Goal: Task Accomplishment & Management: Manage account settings

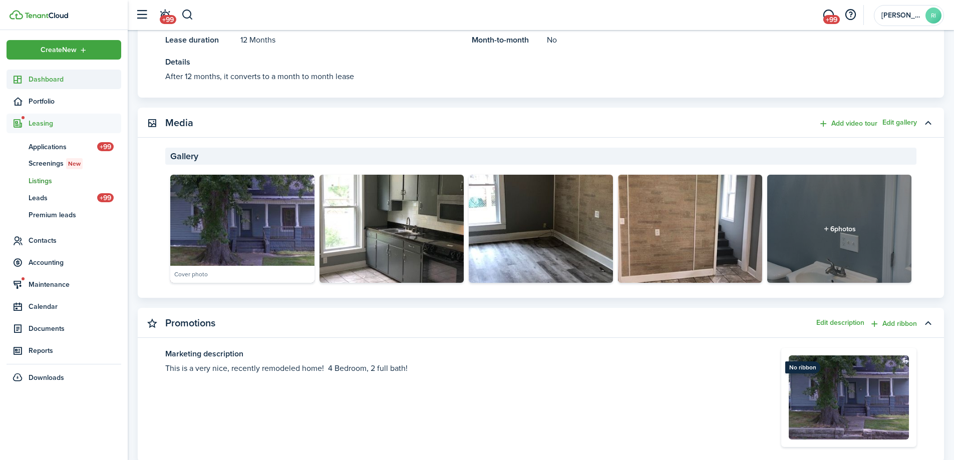
click at [44, 81] on span "Dashboard" at bounding box center [75, 79] width 93 height 11
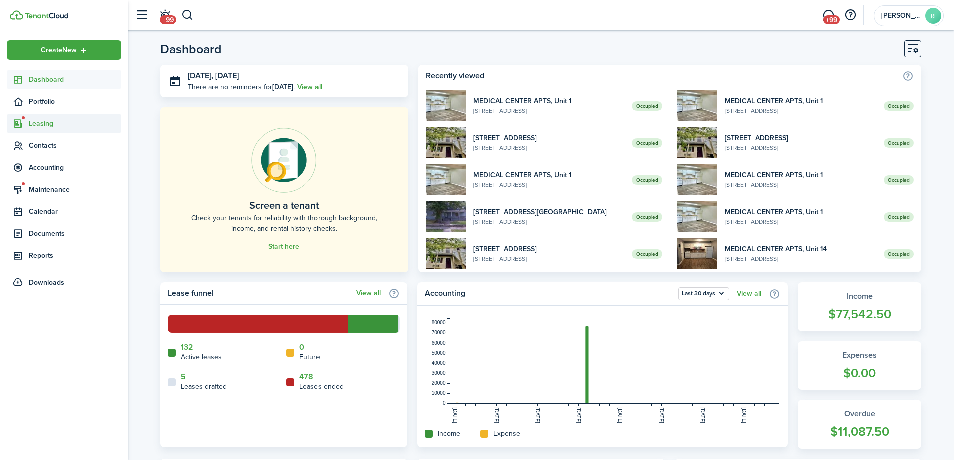
click at [43, 125] on span "Leasing" at bounding box center [75, 123] width 93 height 11
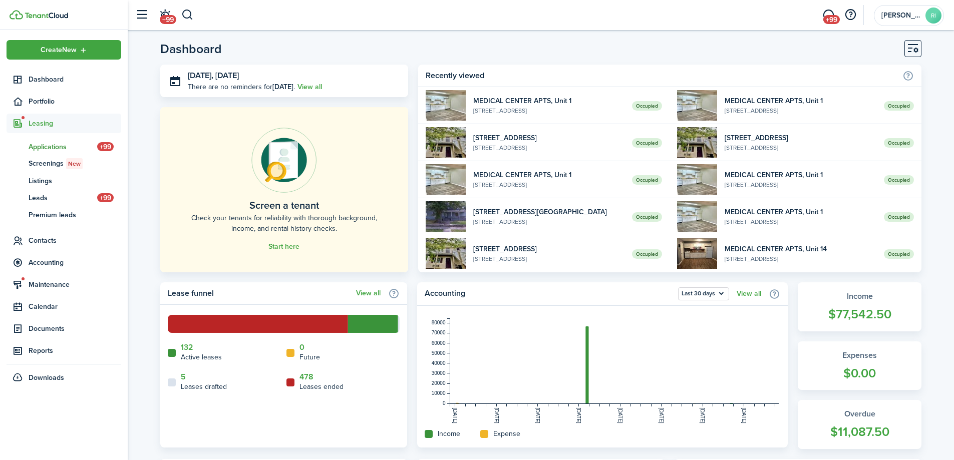
click at [49, 142] on span "Applications" at bounding box center [63, 147] width 69 height 11
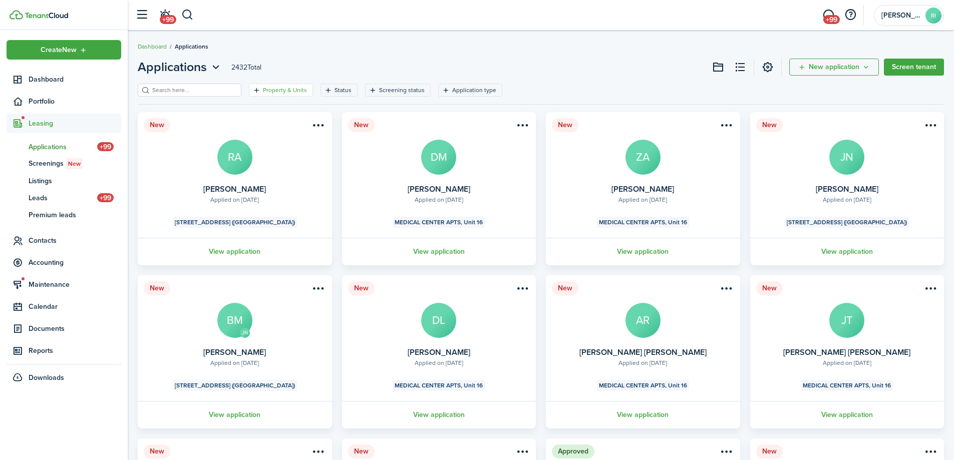
click at [282, 86] on filter-tag-label "Property & Units" at bounding box center [285, 90] width 44 height 9
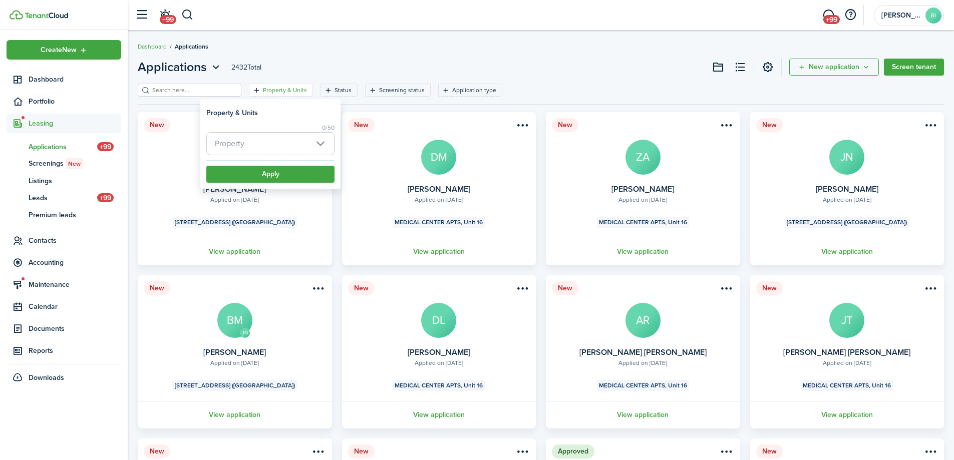
click at [286, 146] on span "Property" at bounding box center [270, 144] width 127 height 22
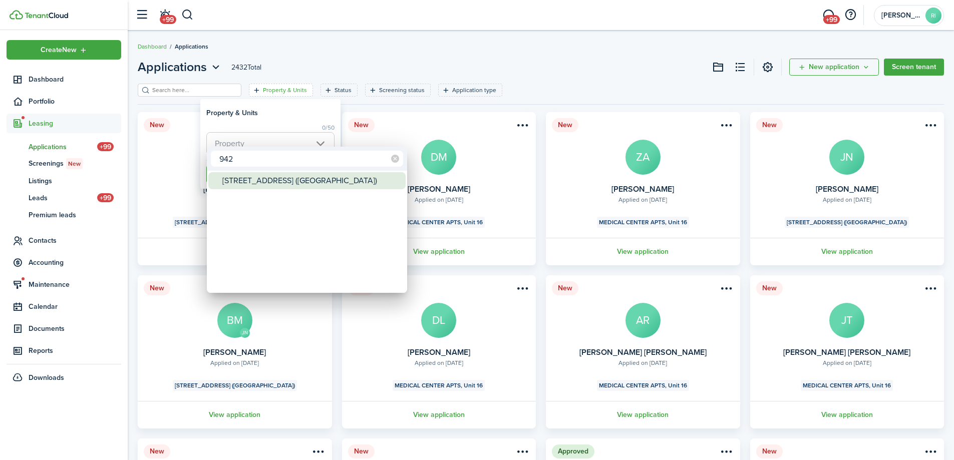
type input "942"
click at [284, 176] on div "[STREET_ADDRESS] ([GEOGRAPHIC_DATA])" at bounding box center [310, 180] width 177 height 17
type input "[STREET_ADDRESS] ([GEOGRAPHIC_DATA])"
click at [295, 185] on div "[STREET_ADDRESS] ([GEOGRAPHIC_DATA])" at bounding box center [310, 180] width 177 height 17
click at [296, 174] on div "[STREET_ADDRESS] ([GEOGRAPHIC_DATA])" at bounding box center [310, 180] width 177 height 17
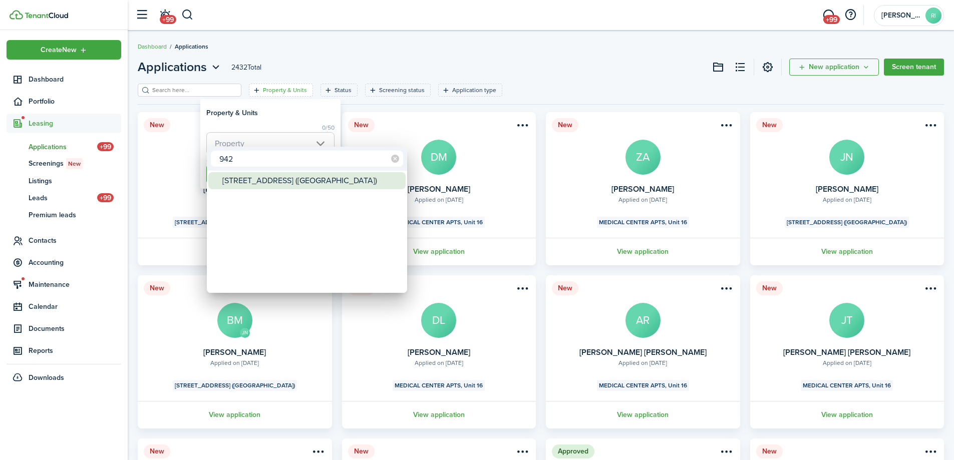
type input "[STREET_ADDRESS] ([GEOGRAPHIC_DATA])"
click at [305, 115] on div at bounding box center [477, 230] width 1114 height 620
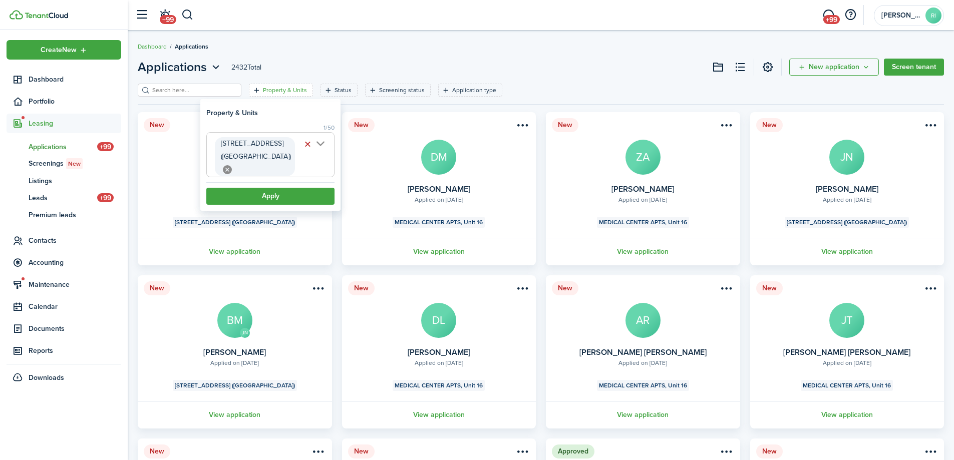
scroll to position [0, 8]
click at [290, 188] on button "Apply" at bounding box center [270, 196] width 128 height 17
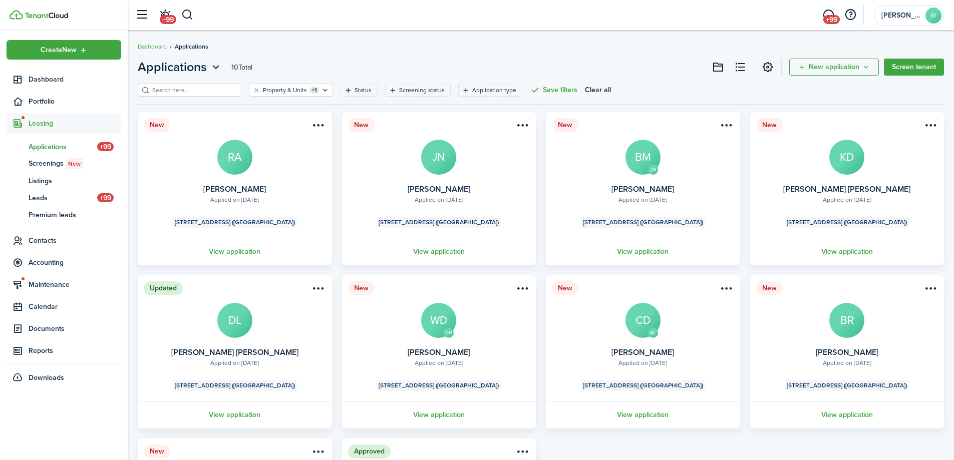
drag, startPoint x: 506, startPoint y: 189, endPoint x: 386, endPoint y: 188, distance: 119.6
click at [386, 188] on card "New Applied on [DATE] [PERSON_NAME] JN [STREET_ADDRESS] ([GEOGRAPHIC_DATA]) Vie…" at bounding box center [439, 188] width 194 height 153
copy card-title "[PERSON_NAME]"
click at [435, 254] on link "View application" at bounding box center [438, 252] width 197 height 28
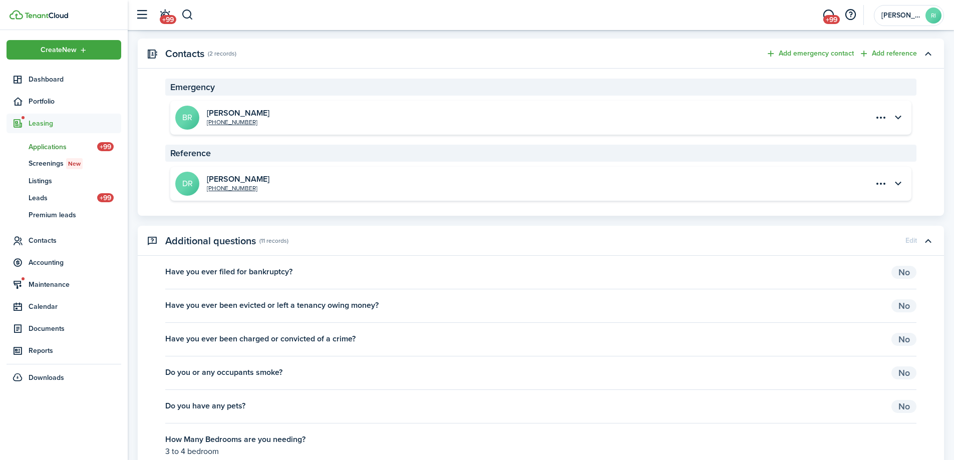
scroll to position [1335, 0]
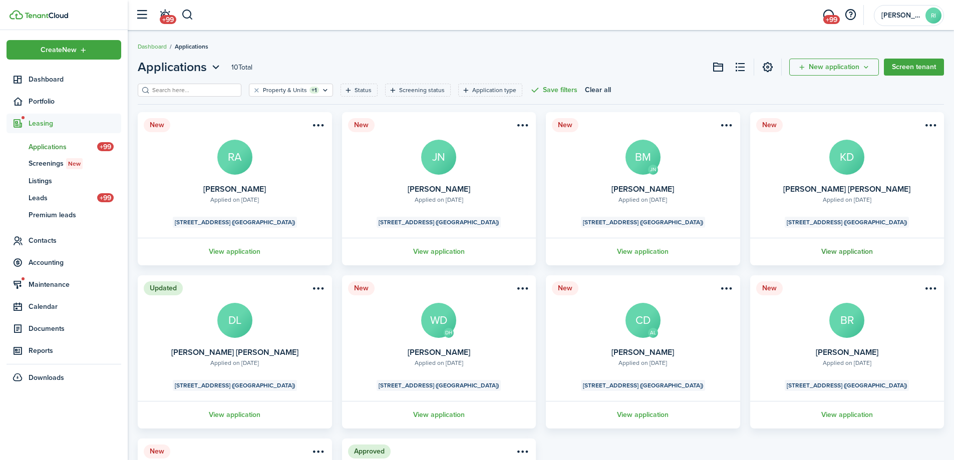
click at [869, 252] on link "View application" at bounding box center [846, 252] width 197 height 28
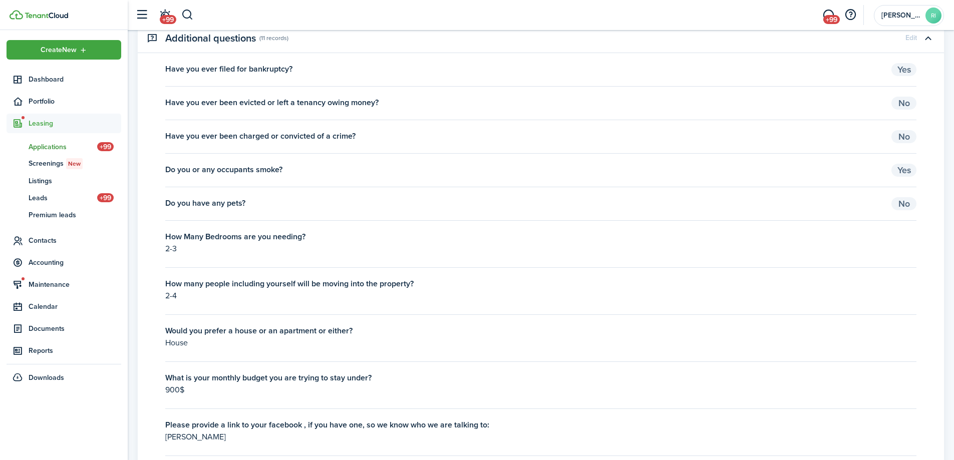
scroll to position [1502, 0]
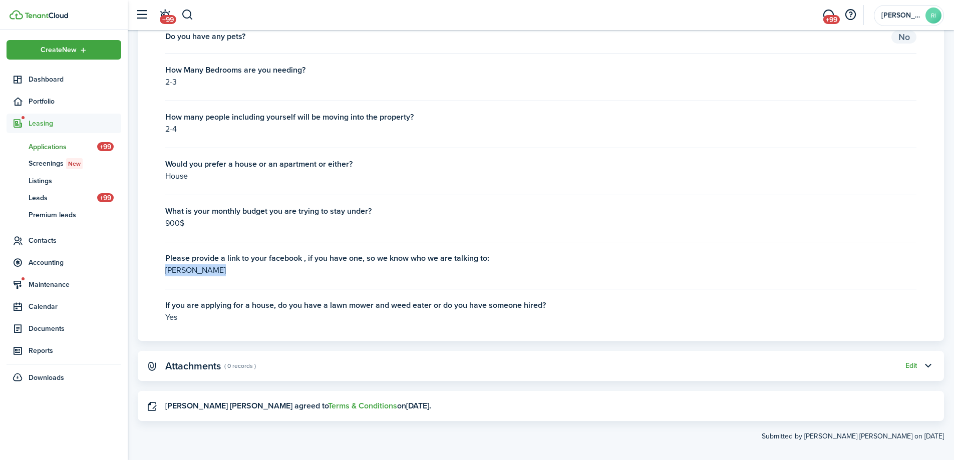
drag, startPoint x: 215, startPoint y: 271, endPoint x: 151, endPoint y: 273, distance: 64.6
click at [151, 273] on panel-main-body "Have you ever filed for bankruptcy? Yes Have you ever been evicted or left a te…" at bounding box center [541, 118] width 806 height 445
copy p "[PERSON_NAME]"
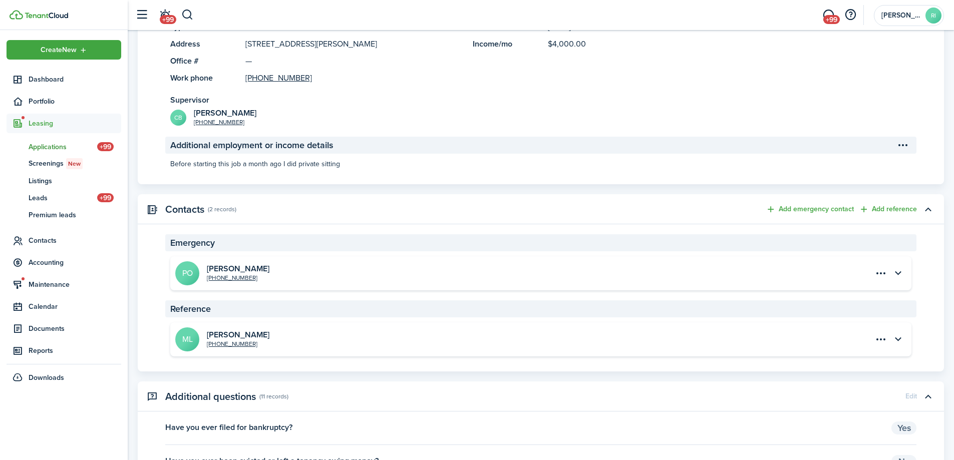
scroll to position [1001, 0]
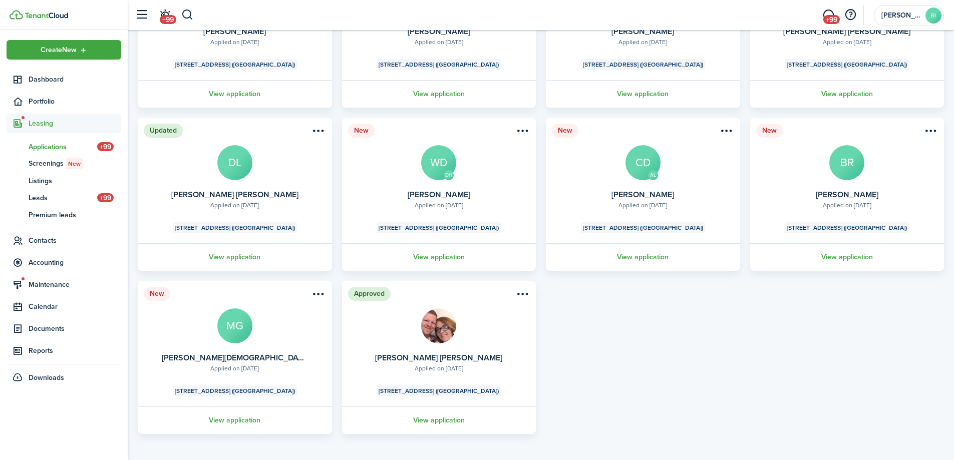
scroll to position [167, 0]
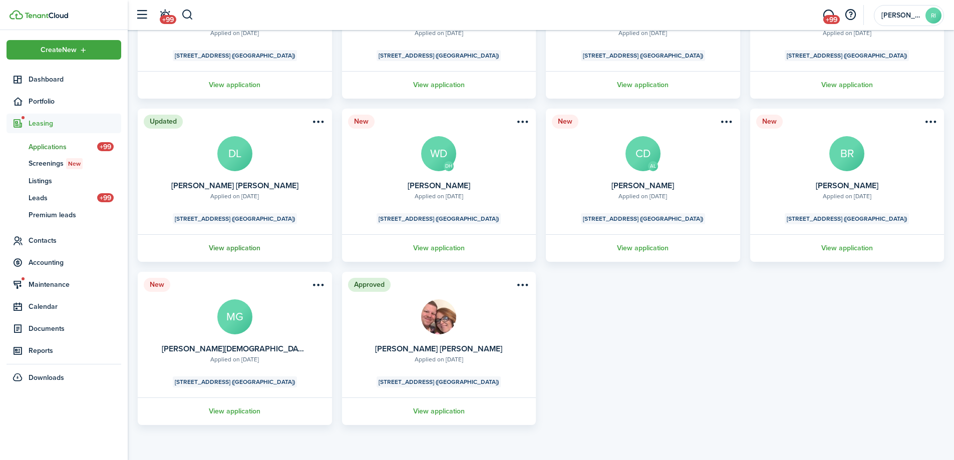
click at [236, 245] on link "View application" at bounding box center [234, 248] width 197 height 28
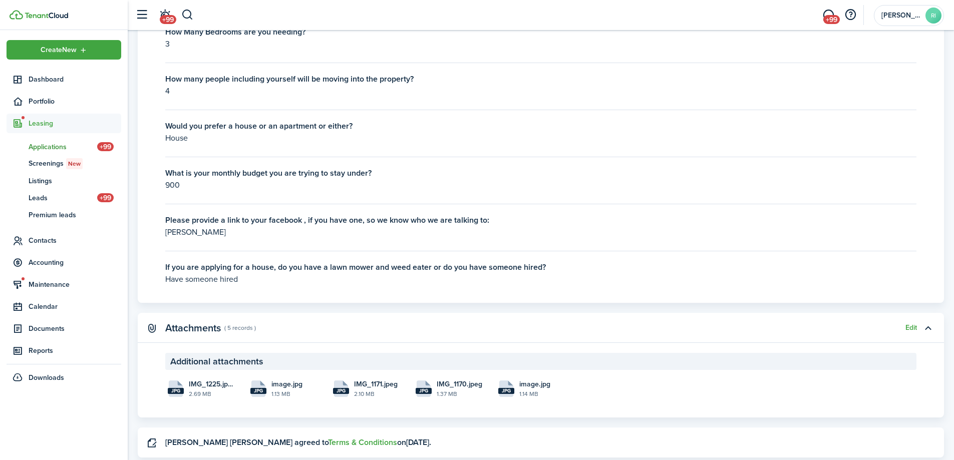
scroll to position [2062, 0]
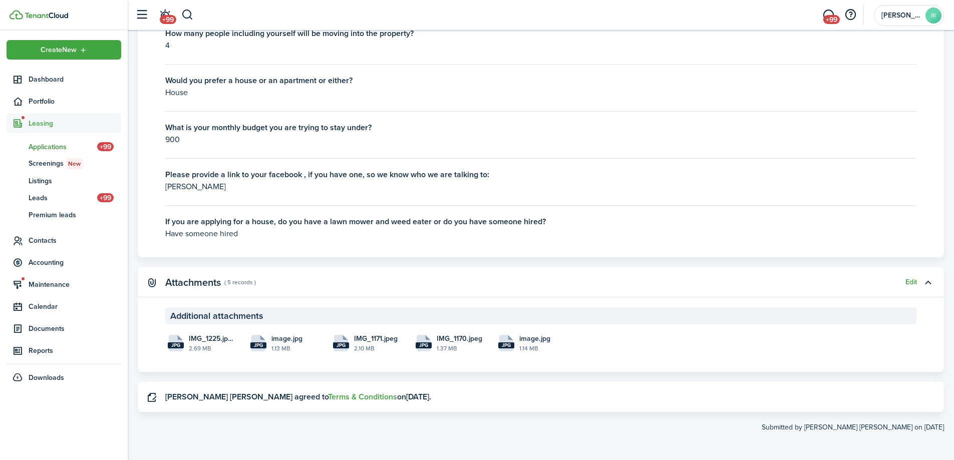
drag, startPoint x: 235, startPoint y: 188, endPoint x: 161, endPoint y: 186, distance: 74.6
click at [161, 186] on panel-main-body "Have you ever filed for bankruptcy? No Have you ever been evicted or left a ten…" at bounding box center [541, 35] width 806 height 445
copy p "[PERSON_NAME]"
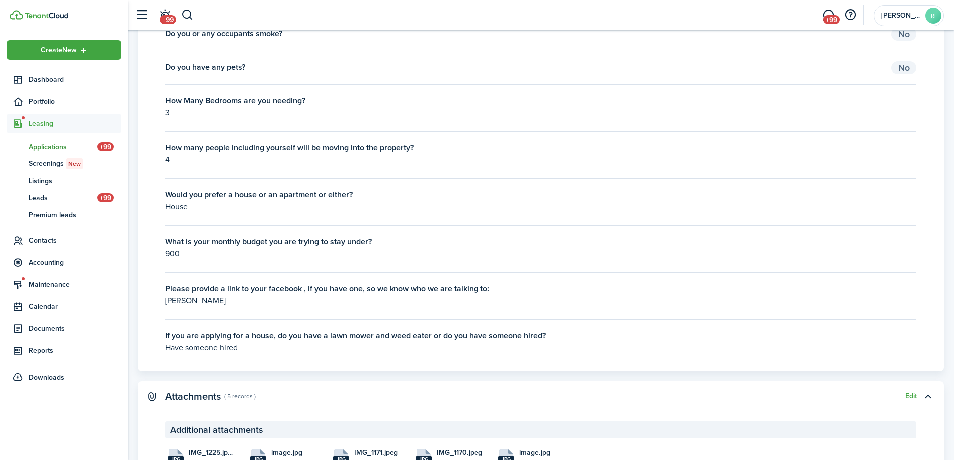
scroll to position [1895, 0]
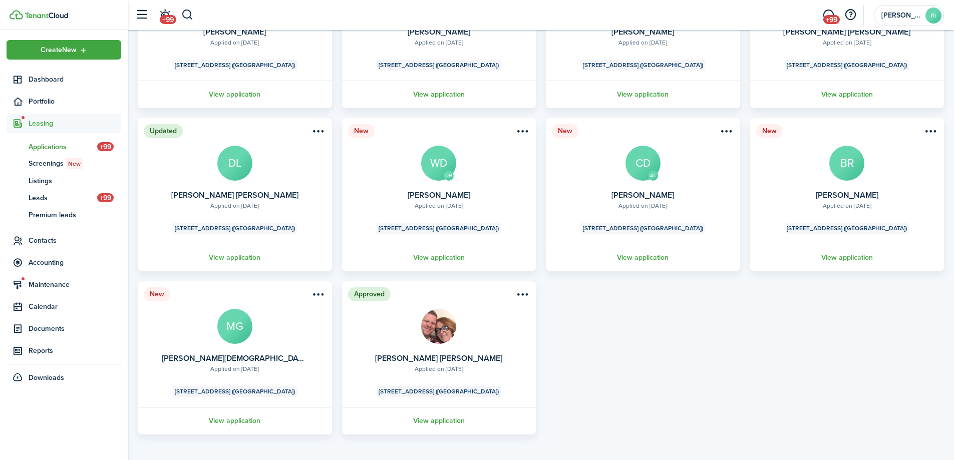
scroll to position [167, 0]
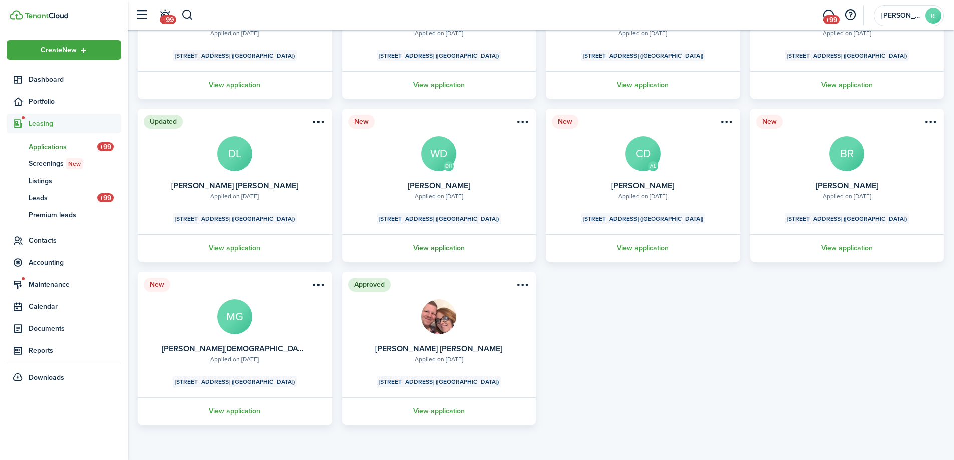
click at [449, 245] on link "View application" at bounding box center [438, 248] width 197 height 28
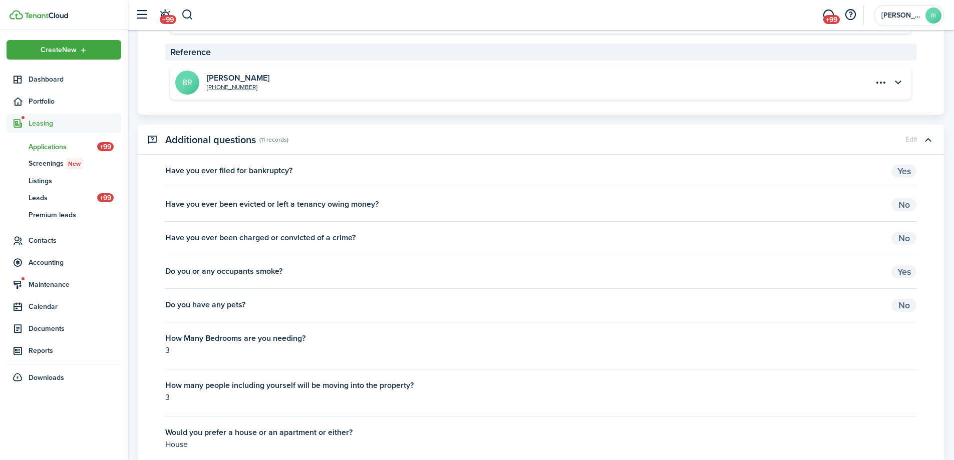
scroll to position [1502, 0]
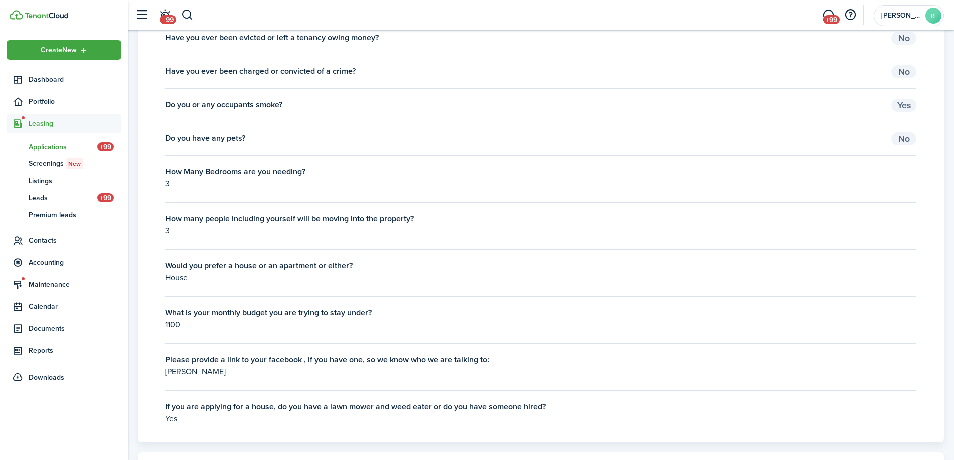
drag, startPoint x: 233, startPoint y: 375, endPoint x: 146, endPoint y: 377, distance: 86.6
click at [146, 377] on panel-main-body "Have you ever filed for bankruptcy? Yes Have you ever been evicted or left a te…" at bounding box center [541, 220] width 806 height 445
copy p "[PERSON_NAME]"
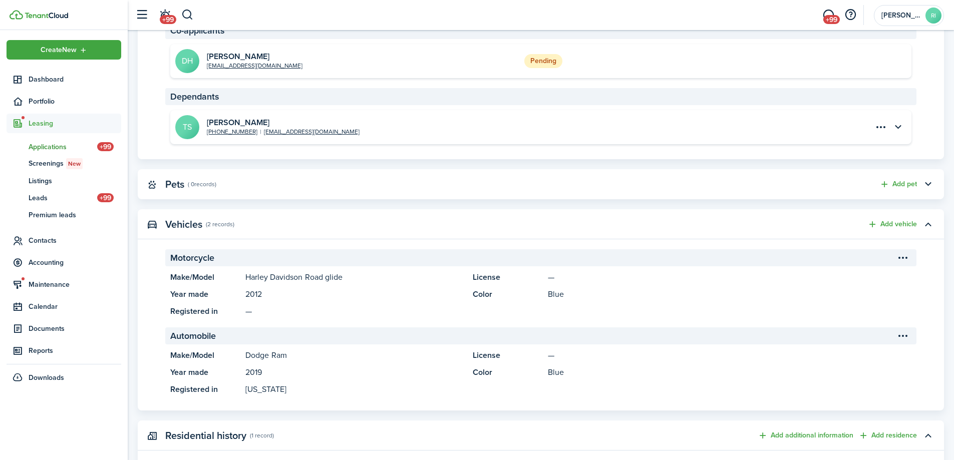
scroll to position [167, 0]
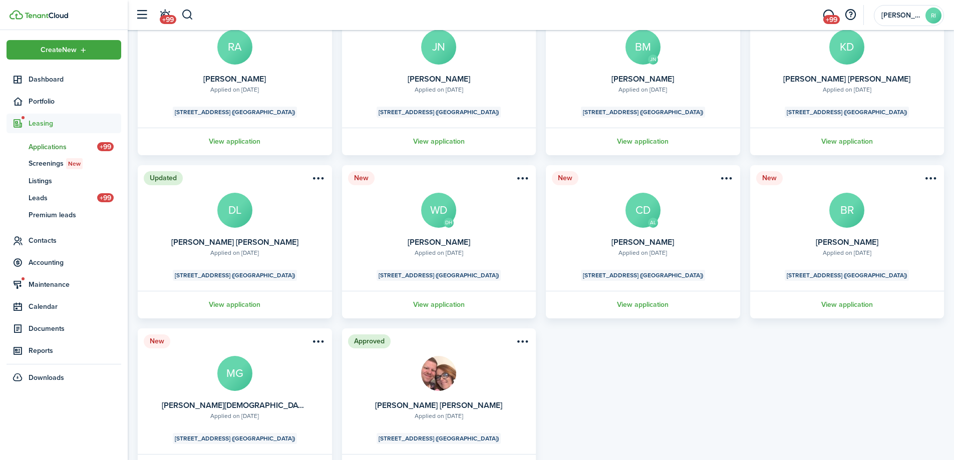
scroll to position [167, 0]
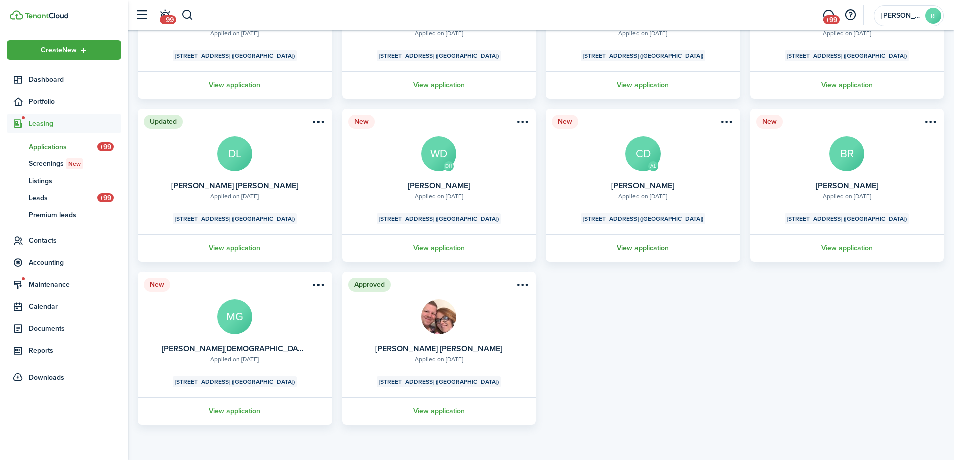
click at [661, 248] on link "View application" at bounding box center [642, 248] width 197 height 28
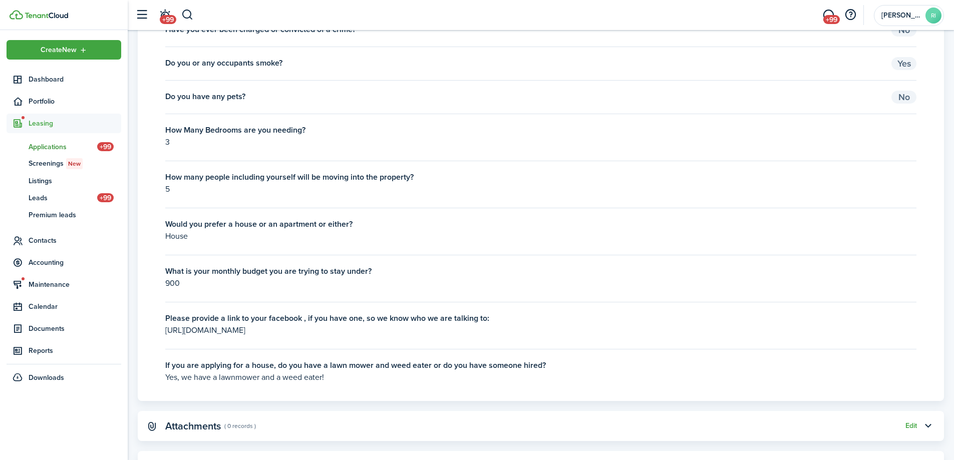
scroll to position [1668, 0]
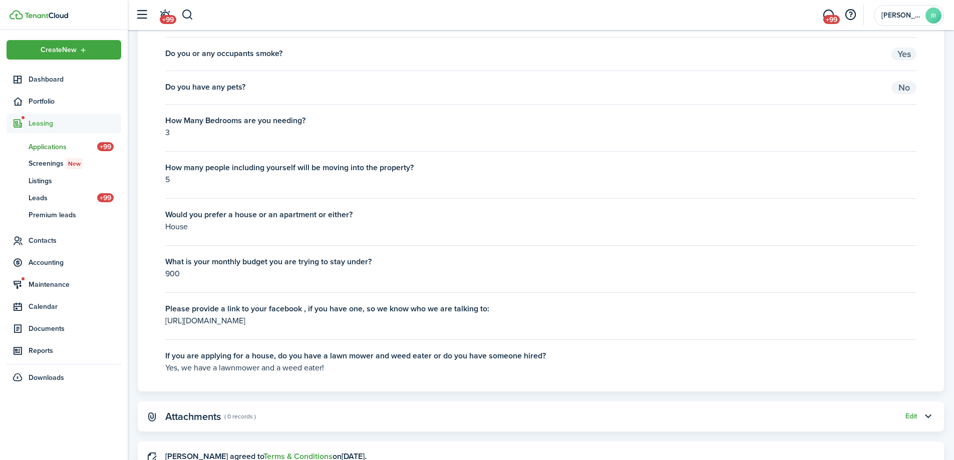
drag, startPoint x: 396, startPoint y: 325, endPoint x: 132, endPoint y: 320, distance: 264.9
copy p "[URL][DOMAIN_NAME]"
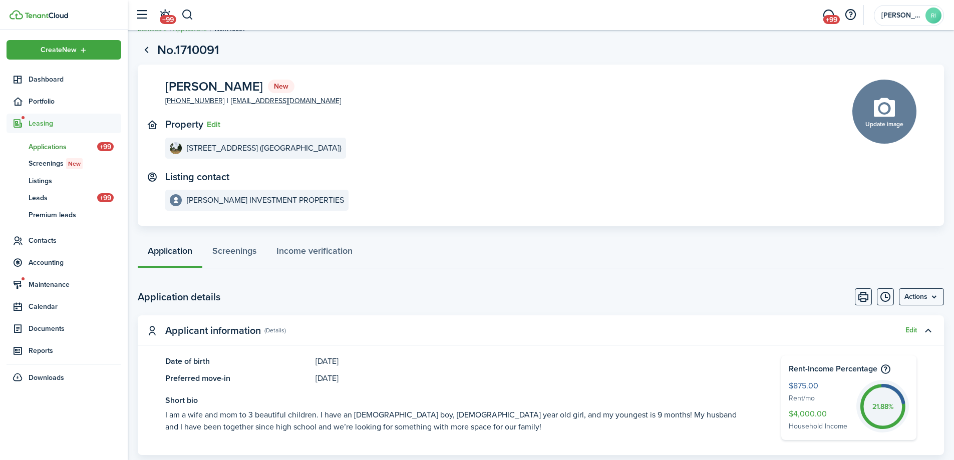
scroll to position [0, 0]
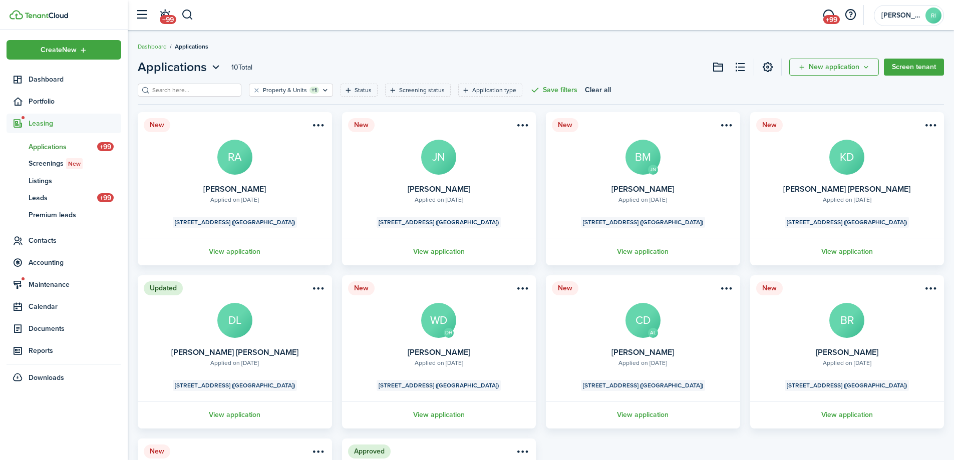
scroll to position [167, 0]
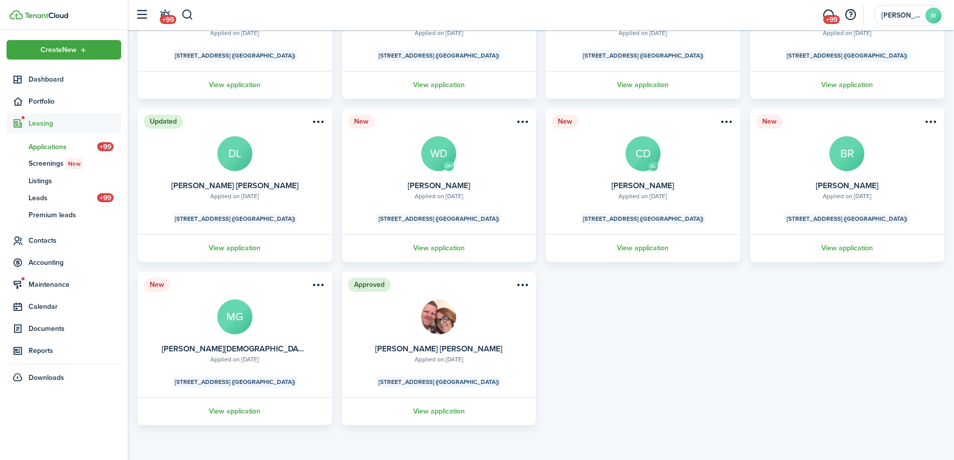
click at [243, 409] on link "View application" at bounding box center [234, 411] width 197 height 28
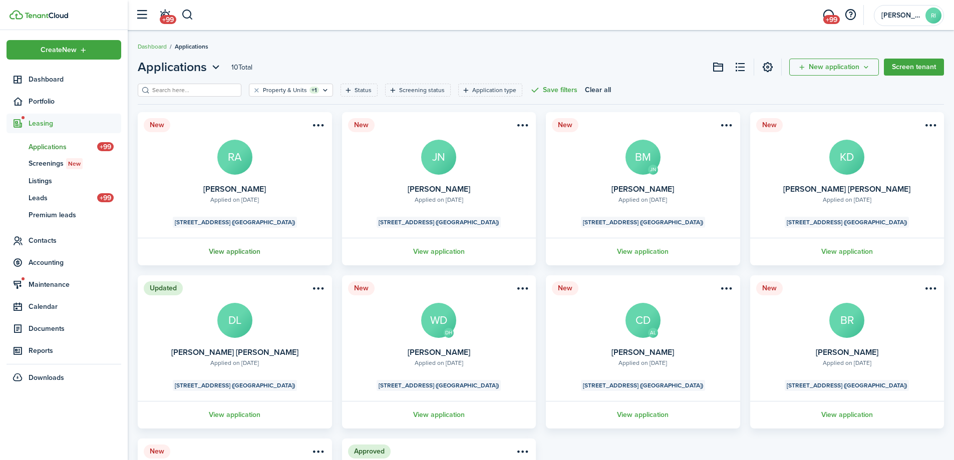
click at [232, 253] on link "View application" at bounding box center [234, 252] width 197 height 28
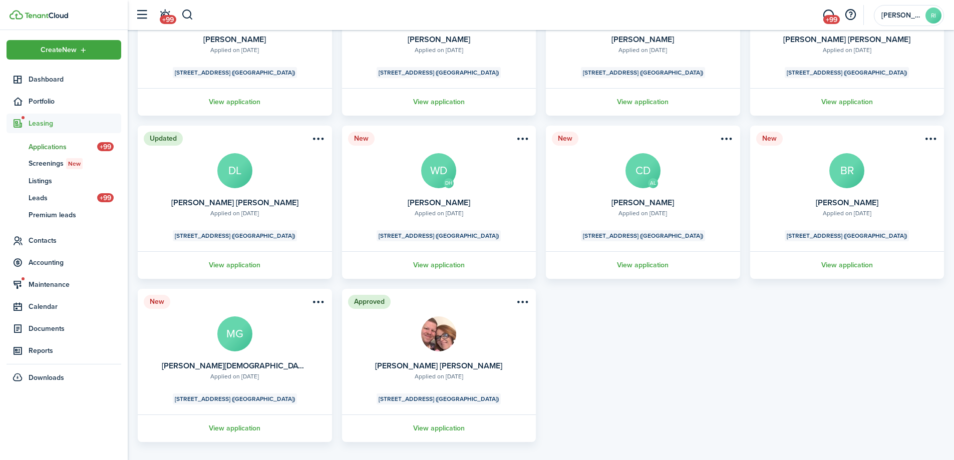
scroll to position [167, 0]
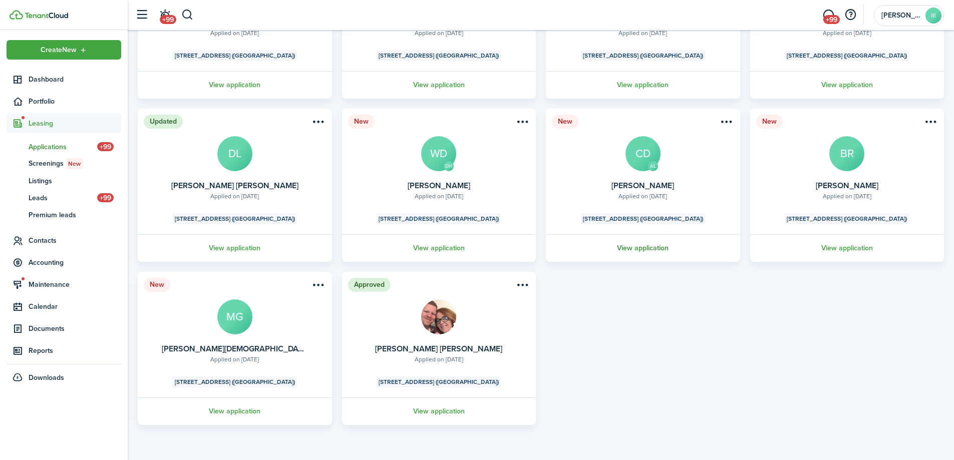
click at [659, 247] on link "View application" at bounding box center [642, 248] width 197 height 28
